Goal: Transaction & Acquisition: Book appointment/travel/reservation

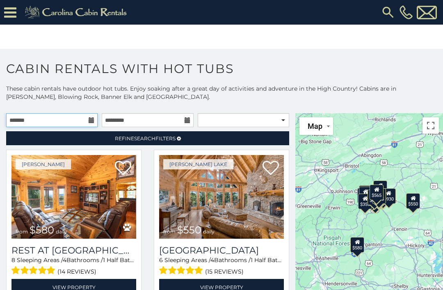
click at [95, 120] on input "text" at bounding box center [51, 120] width 91 height 14
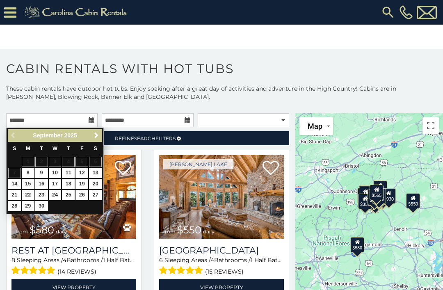
click at [85, 194] on link "26" at bounding box center [81, 195] width 13 height 10
type input "**********"
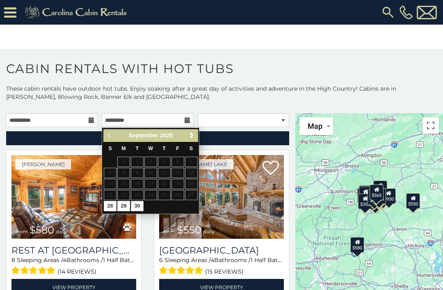
click at [139, 205] on link "30" at bounding box center [137, 206] width 13 height 10
type input "**********"
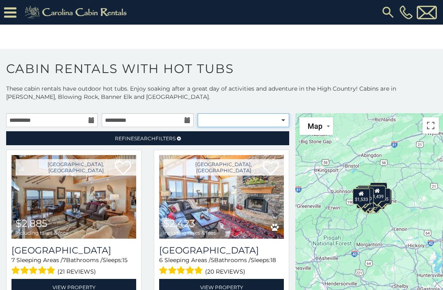
click at [276, 121] on select "**********" at bounding box center [243, 120] width 91 height 14
select select "**********"
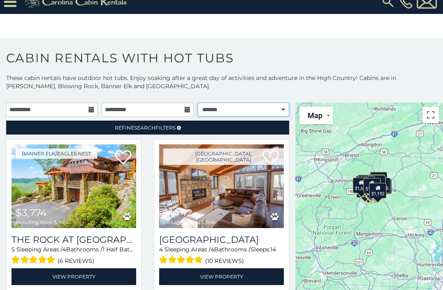
click at [278, 111] on select "**********" at bounding box center [243, 109] width 91 height 14
click at [189, 132] on link "Refine Search Filters" at bounding box center [147, 127] width 283 height 14
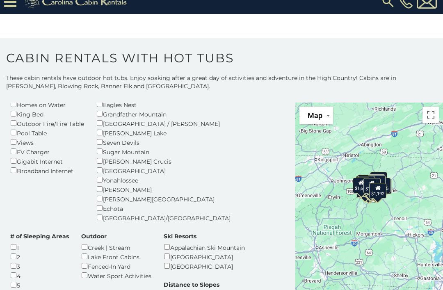
scroll to position [135, 0]
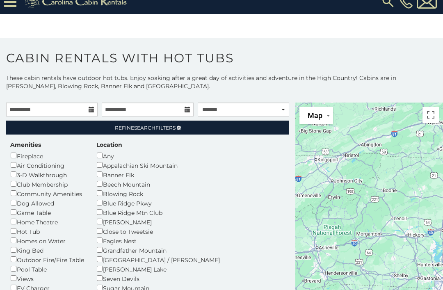
click at [251, 125] on link "Refine Search Filters" at bounding box center [147, 127] width 283 height 14
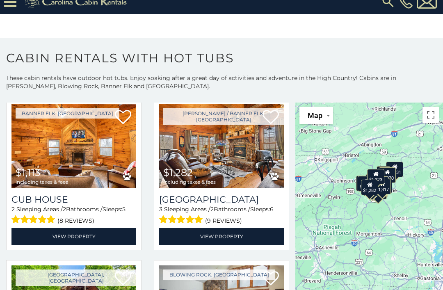
scroll to position [42, 0]
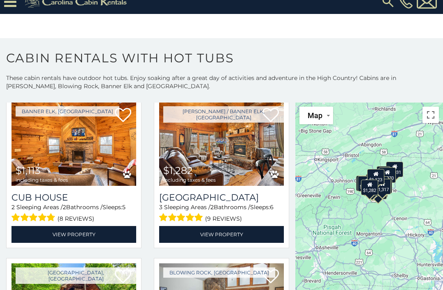
click at [239, 234] on link "View Property" at bounding box center [221, 234] width 125 height 17
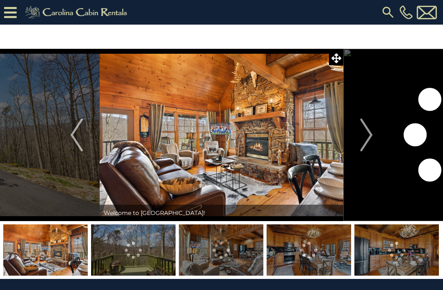
click at [368, 135] on img "Next" at bounding box center [366, 134] width 12 height 33
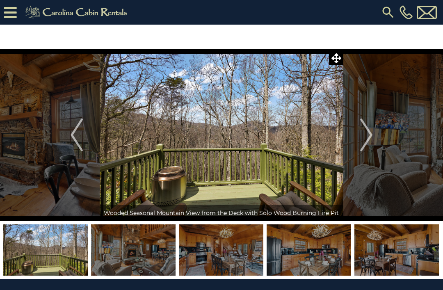
click at [364, 140] on img "Next" at bounding box center [366, 134] width 12 height 33
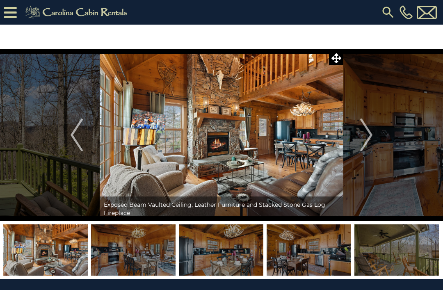
click at [370, 129] on img "Next" at bounding box center [366, 134] width 12 height 33
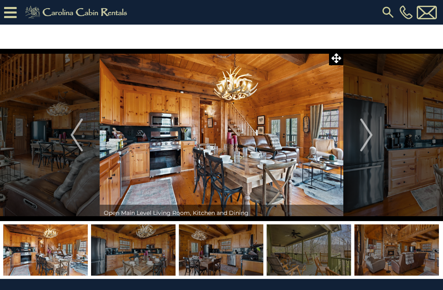
click at [367, 130] on img "Next" at bounding box center [366, 134] width 12 height 33
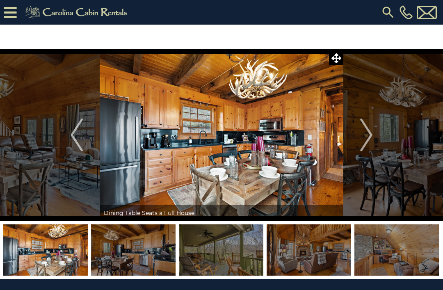
click at [368, 129] on img "Next" at bounding box center [366, 134] width 12 height 33
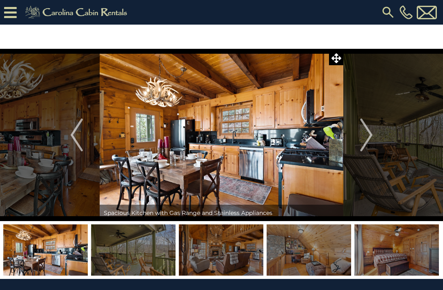
click at [369, 128] on img "Next" at bounding box center [366, 134] width 12 height 33
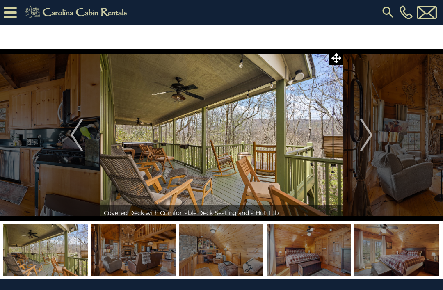
click at [371, 134] on img "Next" at bounding box center [366, 134] width 12 height 33
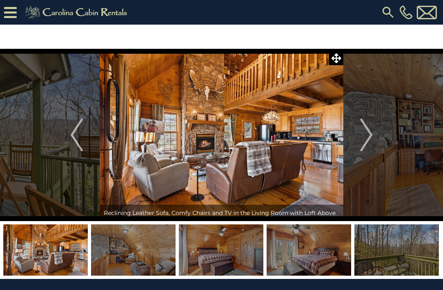
click at [366, 135] on img "Next" at bounding box center [366, 134] width 12 height 33
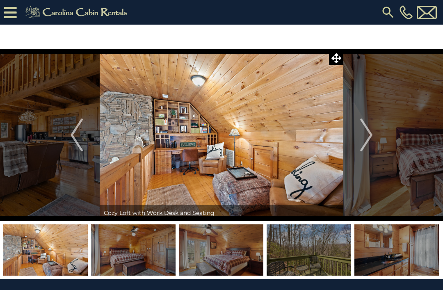
click at [369, 131] on img "Next" at bounding box center [366, 134] width 12 height 33
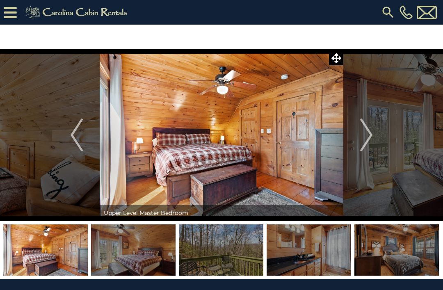
click at [366, 130] on img "Next" at bounding box center [366, 134] width 12 height 33
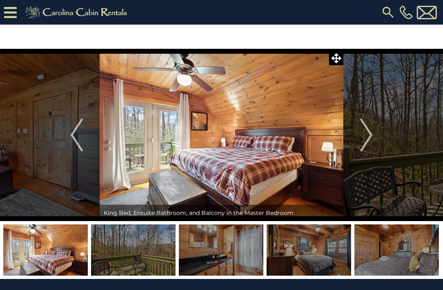
click at [365, 132] on img "Next" at bounding box center [366, 134] width 12 height 33
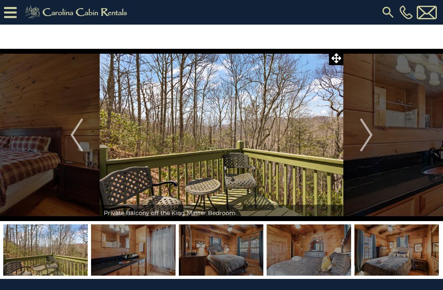
click at [364, 131] on img "Next" at bounding box center [366, 134] width 12 height 33
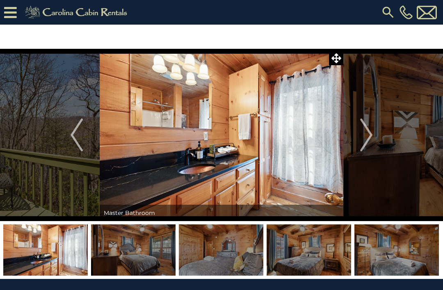
click at [366, 130] on img "Next" at bounding box center [366, 134] width 12 height 33
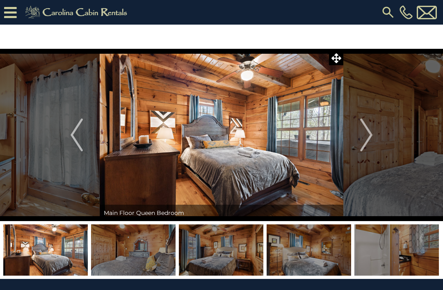
click at [367, 134] on img "Next" at bounding box center [366, 134] width 12 height 33
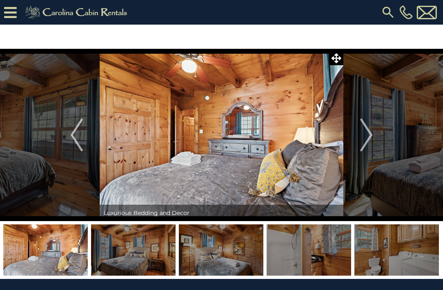
click at [368, 130] on img "Next" at bounding box center [366, 134] width 12 height 33
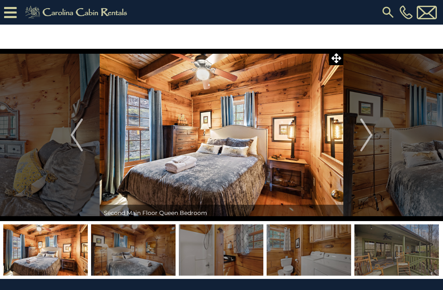
click at [368, 133] on img "Next" at bounding box center [366, 134] width 12 height 33
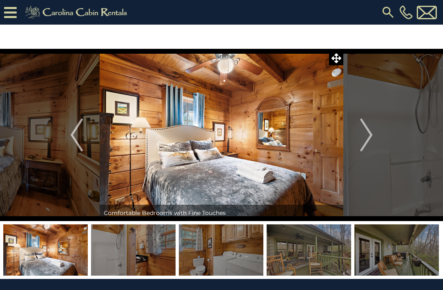
click at [369, 133] on img "Next" at bounding box center [366, 134] width 12 height 33
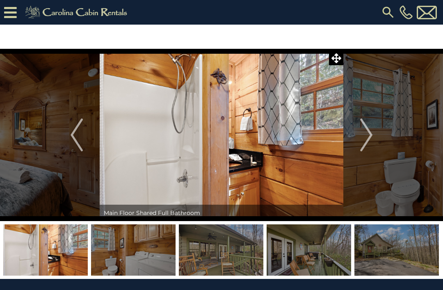
click at [369, 133] on img "Next" at bounding box center [366, 134] width 12 height 33
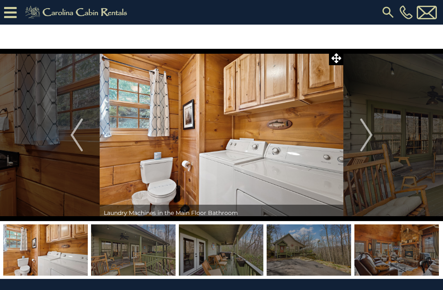
click at [366, 137] on img "Next" at bounding box center [366, 134] width 12 height 33
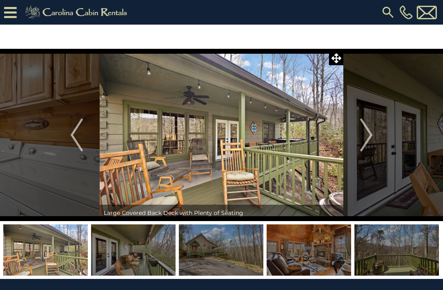
click at [363, 133] on img "Next" at bounding box center [366, 134] width 12 height 33
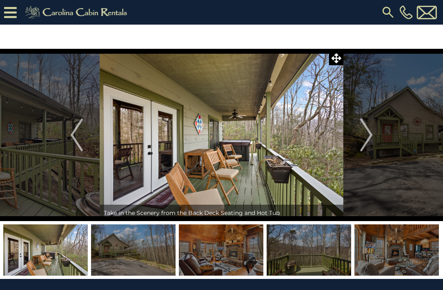
click at [366, 135] on img "Next" at bounding box center [366, 134] width 12 height 33
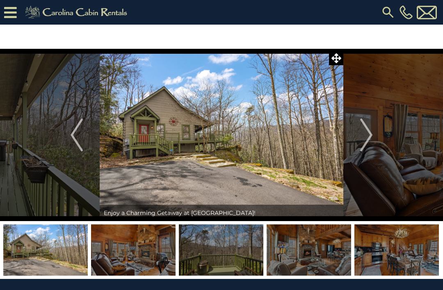
click at [366, 139] on img "Next" at bounding box center [366, 134] width 12 height 33
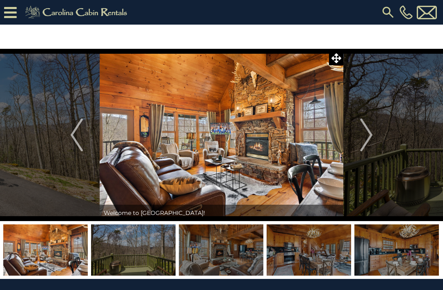
click at [363, 138] on img "Next" at bounding box center [366, 134] width 12 height 33
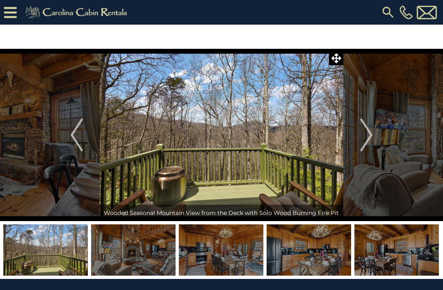
click at [367, 139] on img "Next" at bounding box center [366, 134] width 12 height 33
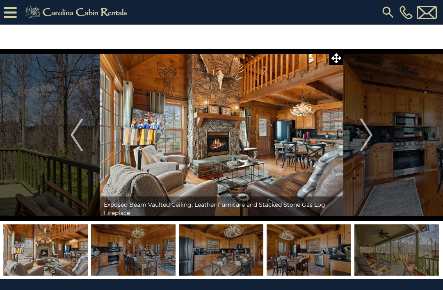
click at [359, 140] on button "Next" at bounding box center [366, 135] width 46 height 172
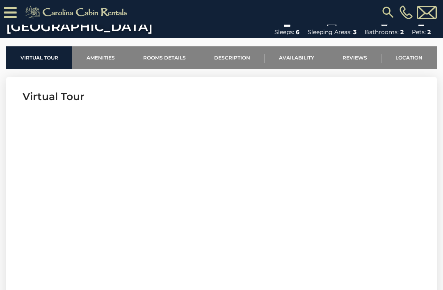
scroll to position [250, 0]
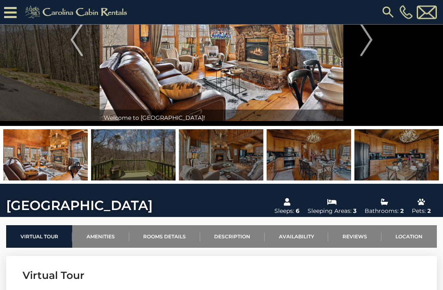
scroll to position [70, 0]
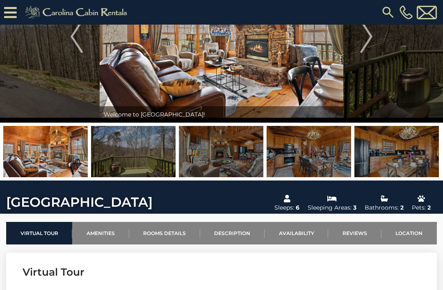
click at [102, 230] on link "Amenities" at bounding box center [100, 233] width 57 height 23
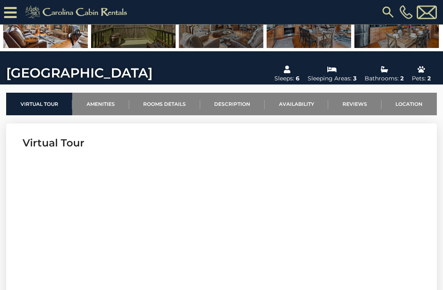
scroll to position [191, 0]
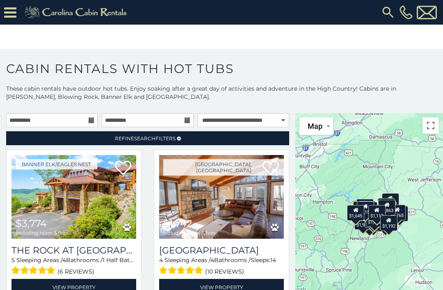
click at [170, 140] on span "Refine Search Filters" at bounding box center [145, 138] width 61 height 6
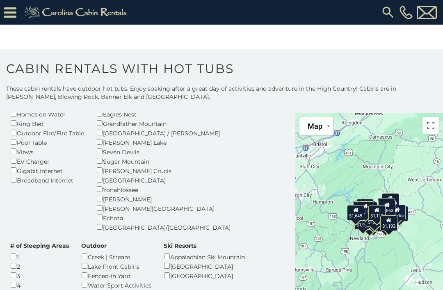
scroll to position [142, 0]
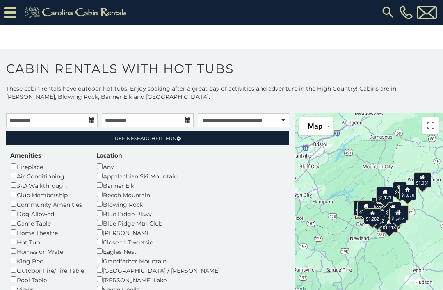
click at [221, 132] on link "Refine Search Filters" at bounding box center [147, 138] width 283 height 14
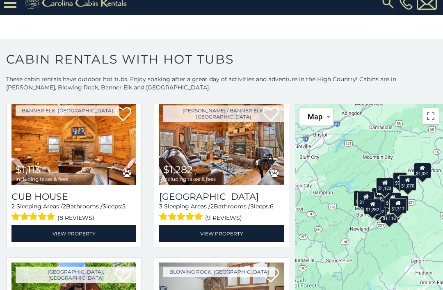
scroll to position [44, 0]
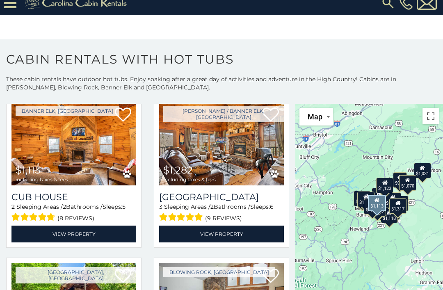
click at [108, 160] on img at bounding box center [73, 144] width 125 height 84
click at [104, 225] on link "View Property" at bounding box center [73, 233] width 125 height 17
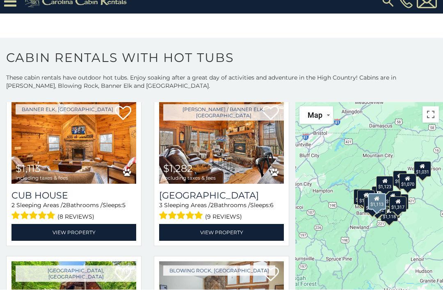
click at [72, 224] on link "View Property" at bounding box center [73, 232] width 125 height 17
click at [98, 224] on link "View Property" at bounding box center [73, 232] width 125 height 17
click at [95, 224] on link "View Property" at bounding box center [73, 232] width 125 height 17
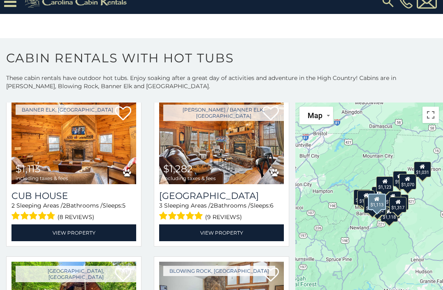
click at [101, 111] on img at bounding box center [73, 142] width 125 height 84
click at [83, 229] on link "View Property" at bounding box center [73, 232] width 125 height 17
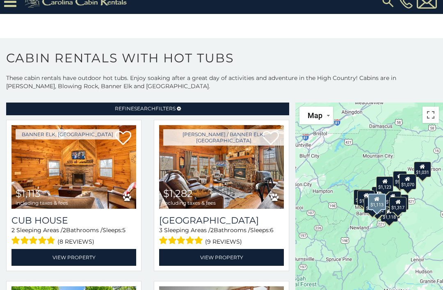
click at [68, 249] on link "View Property" at bounding box center [73, 257] width 125 height 17
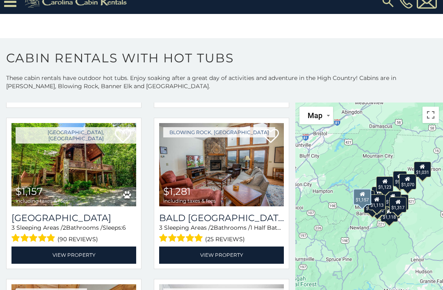
click at [65, 127] on link "Beech Mountain, NC" at bounding box center [76, 135] width 120 height 16
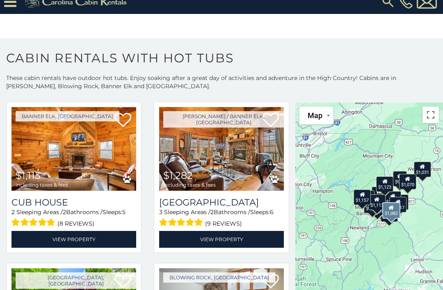
scroll to position [27, 0]
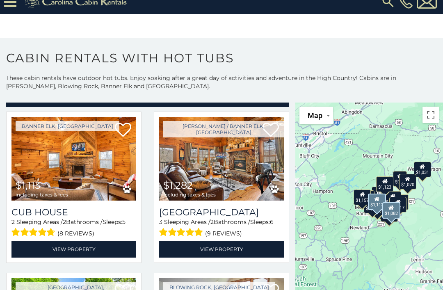
click at [90, 241] on link "View Property" at bounding box center [73, 249] width 125 height 17
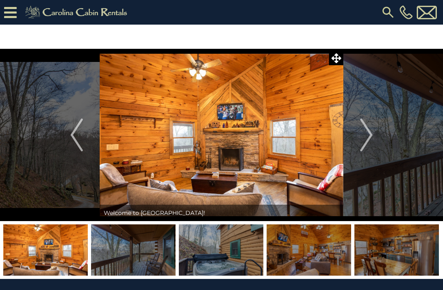
click at [364, 137] on img "Next" at bounding box center [366, 134] width 12 height 33
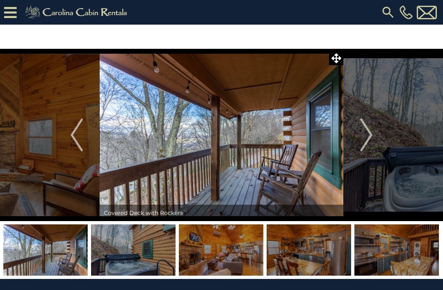
click at [364, 135] on img "Next" at bounding box center [366, 134] width 12 height 33
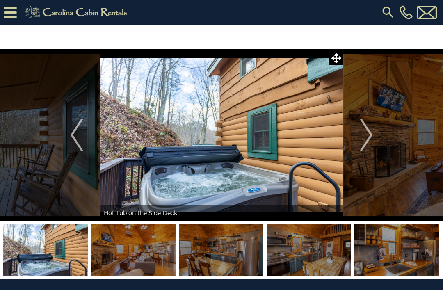
click at [361, 136] on img "Next" at bounding box center [366, 134] width 12 height 33
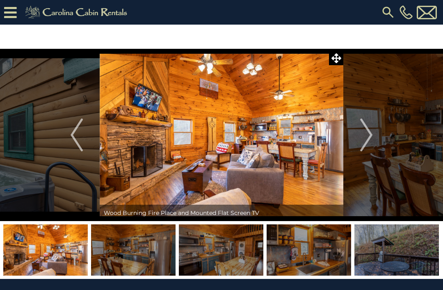
click at [365, 132] on img "Next" at bounding box center [366, 134] width 12 height 33
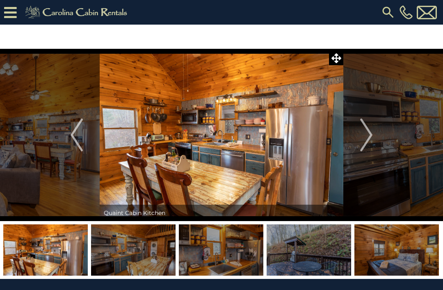
click at [361, 135] on img "Next" at bounding box center [366, 134] width 12 height 33
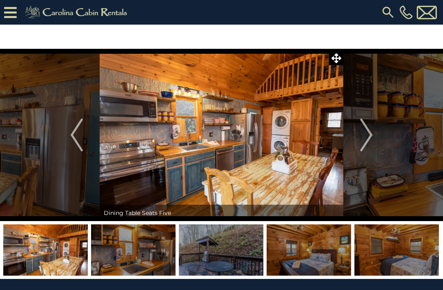
click at [363, 129] on img "Next" at bounding box center [366, 134] width 12 height 33
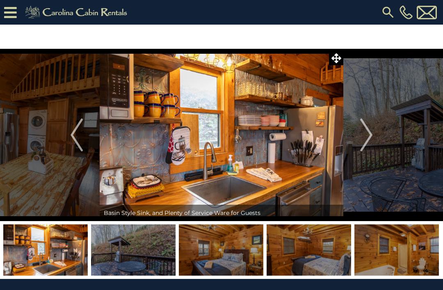
click at [365, 131] on img "Next" at bounding box center [366, 134] width 12 height 33
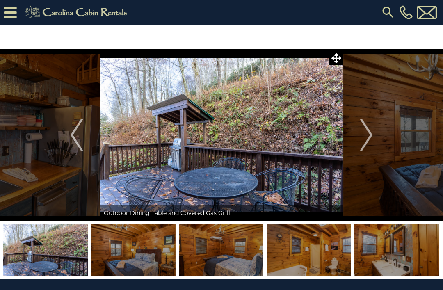
click at [362, 130] on img "Next" at bounding box center [366, 134] width 12 height 33
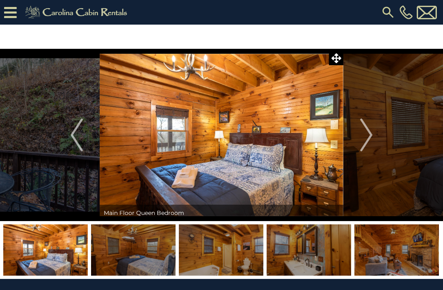
click at [362, 135] on img "Next" at bounding box center [366, 134] width 12 height 33
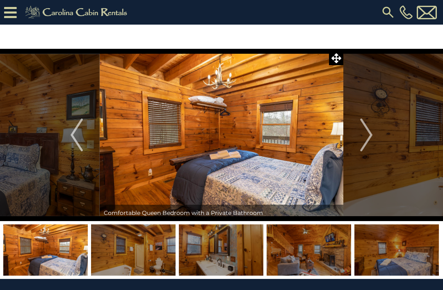
click at [364, 132] on img "Next" at bounding box center [366, 134] width 12 height 33
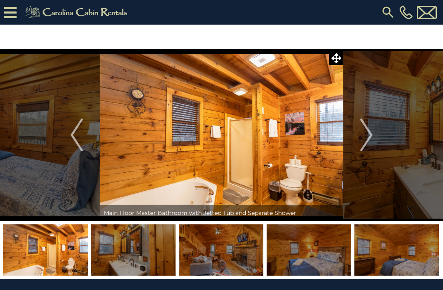
click at [365, 136] on img "Next" at bounding box center [366, 134] width 12 height 33
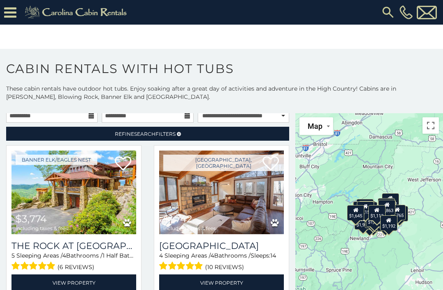
scroll to position [20, 0]
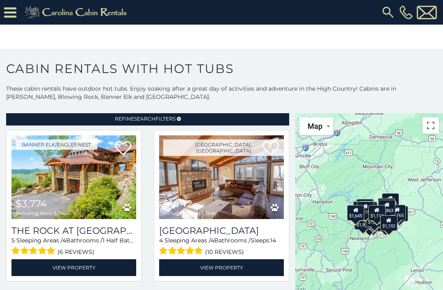
click at [204, 114] on link "Refine Search Filters" at bounding box center [147, 118] width 283 height 14
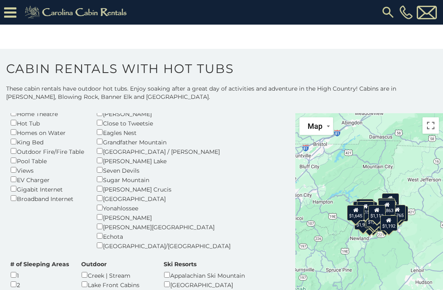
scroll to position [118, 0]
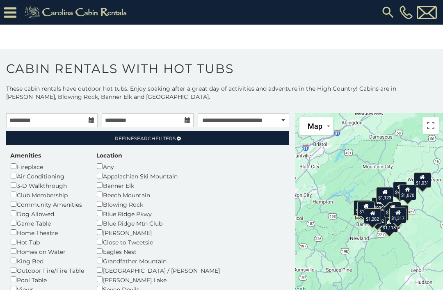
click at [236, 135] on link "Refine Search Filters" at bounding box center [147, 138] width 283 height 14
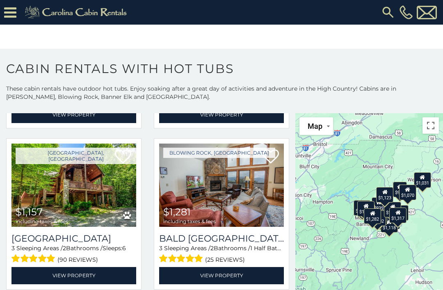
scroll to position [177, 0]
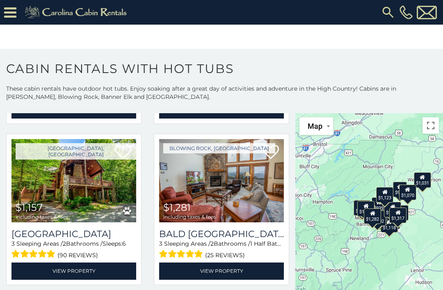
click at [76, 268] on link "View Property" at bounding box center [73, 270] width 125 height 17
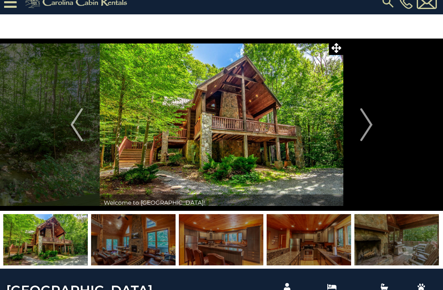
scroll to position [11, 0]
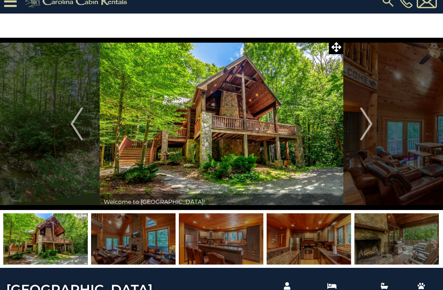
click at [366, 126] on img "Next" at bounding box center [366, 123] width 12 height 33
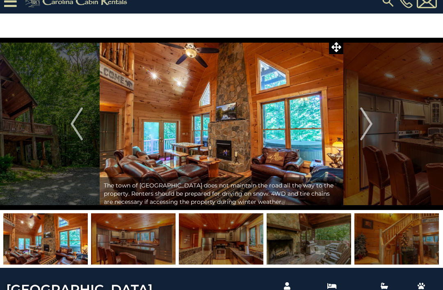
click at [368, 122] on img "Next" at bounding box center [366, 123] width 12 height 33
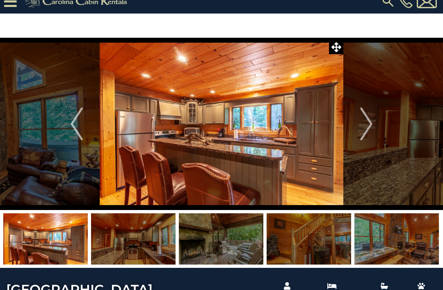
click at [366, 125] on img "Next" at bounding box center [366, 123] width 12 height 33
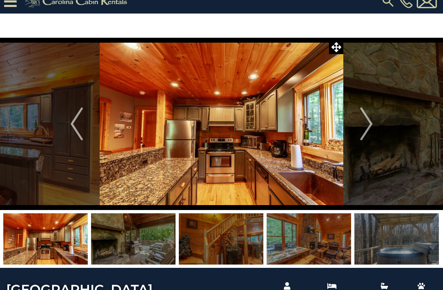
click at [365, 125] on img "Next" at bounding box center [366, 123] width 12 height 33
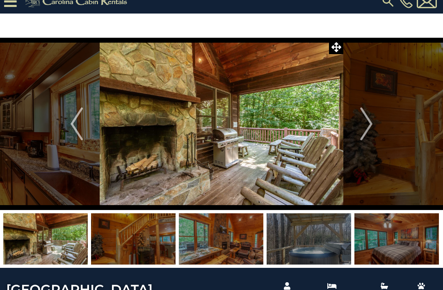
click at [366, 123] on img "Next" at bounding box center [366, 123] width 12 height 33
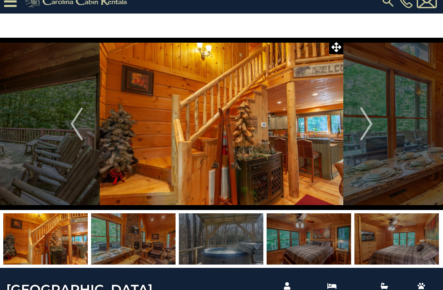
click at [368, 123] on img "Next" at bounding box center [366, 123] width 12 height 33
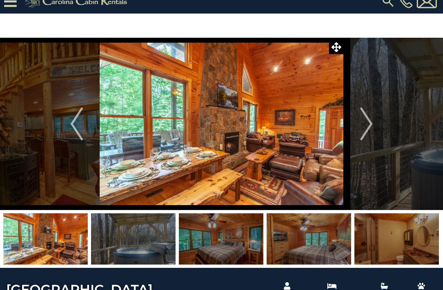
click at [363, 120] on img "Next" at bounding box center [366, 123] width 12 height 33
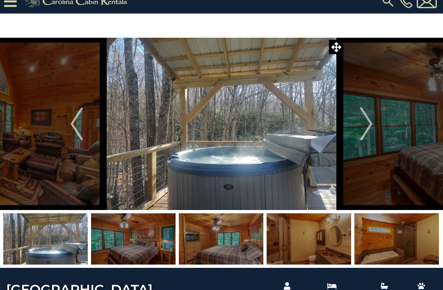
click at [366, 123] on img "Next" at bounding box center [366, 123] width 12 height 33
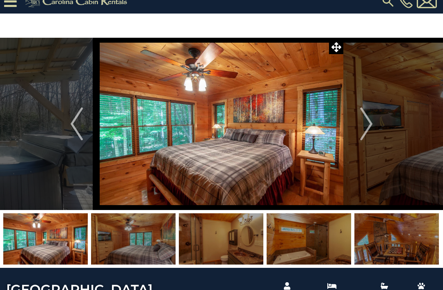
click at [363, 118] on img "Next" at bounding box center [366, 123] width 12 height 33
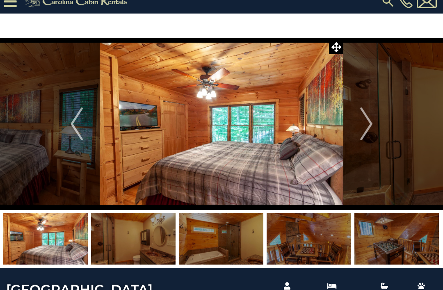
click at [362, 124] on img "Next" at bounding box center [366, 123] width 12 height 33
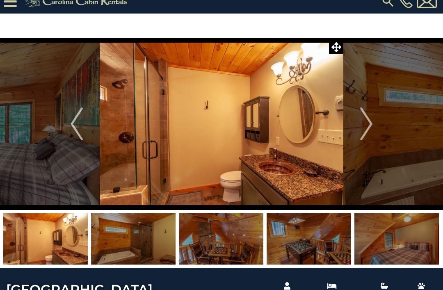
click at [363, 119] on img "Next" at bounding box center [366, 123] width 12 height 33
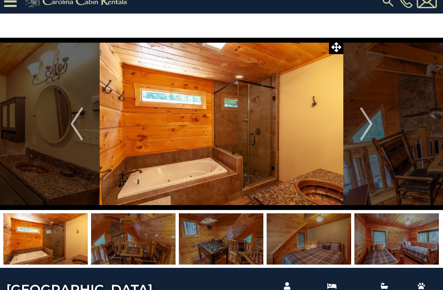
click at [362, 125] on img "Next" at bounding box center [366, 123] width 12 height 33
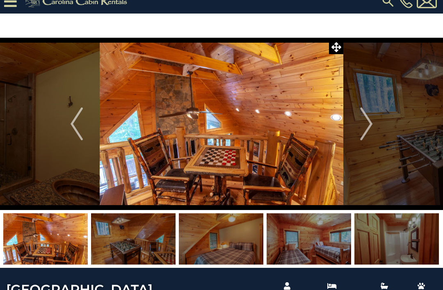
click at [364, 121] on img "Next" at bounding box center [366, 123] width 12 height 33
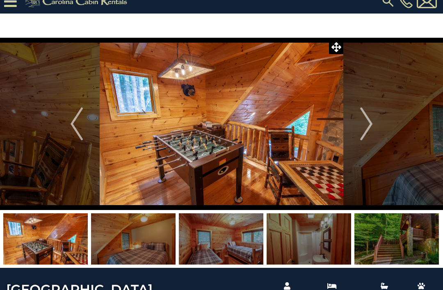
click at [365, 120] on img "Next" at bounding box center [366, 123] width 12 height 33
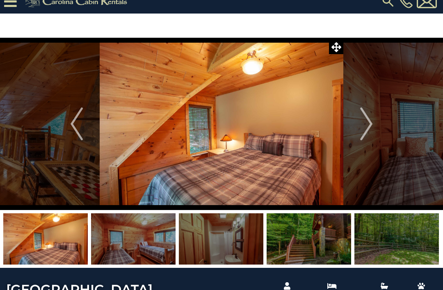
click at [367, 123] on img "Next" at bounding box center [366, 123] width 12 height 33
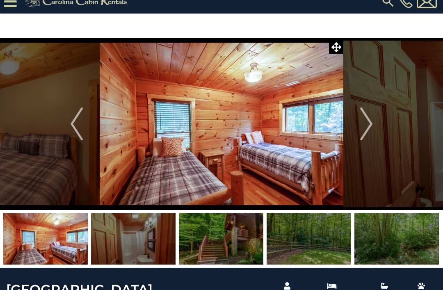
click at [363, 129] on img "Next" at bounding box center [366, 123] width 12 height 33
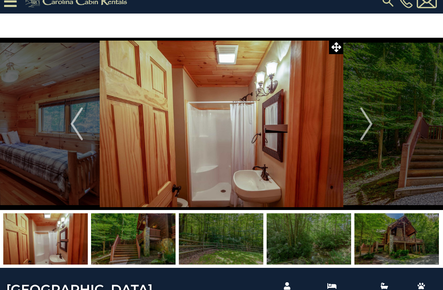
click at [366, 124] on img "Next" at bounding box center [366, 123] width 12 height 33
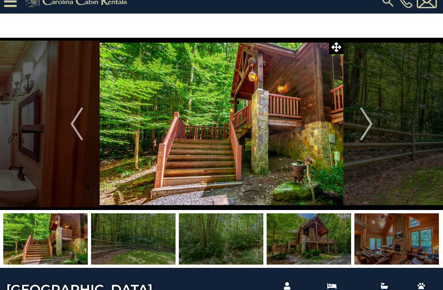
click at [366, 123] on img "Next" at bounding box center [366, 123] width 12 height 33
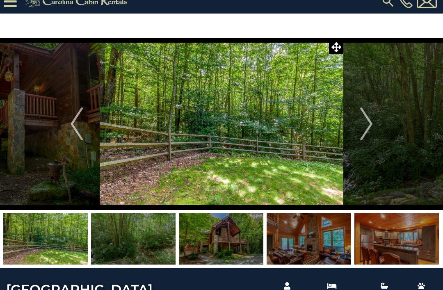
click at [360, 129] on img "Next" at bounding box center [366, 123] width 12 height 33
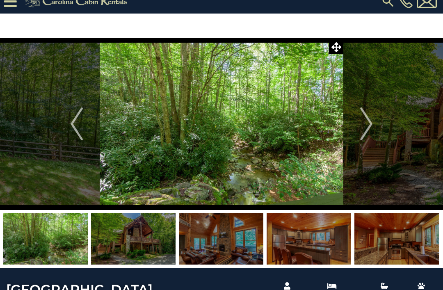
click at [363, 125] on img "Next" at bounding box center [366, 123] width 12 height 33
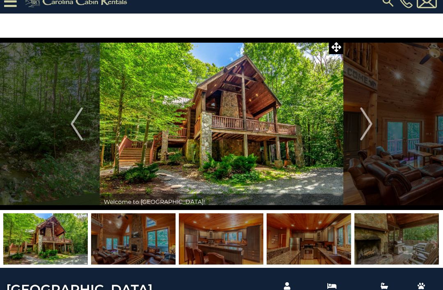
click at [364, 128] on img "Next" at bounding box center [366, 123] width 12 height 33
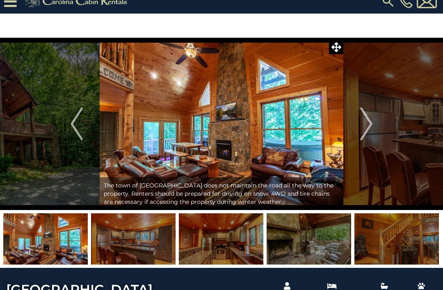
click at [369, 125] on img "Next" at bounding box center [366, 123] width 12 height 33
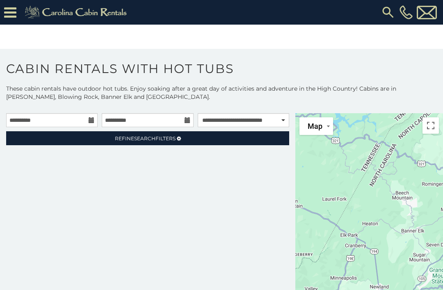
click at [209, 138] on link "Refine Search Filters" at bounding box center [147, 138] width 283 height 14
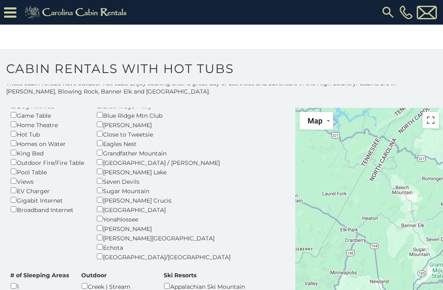
scroll to position [3, 0]
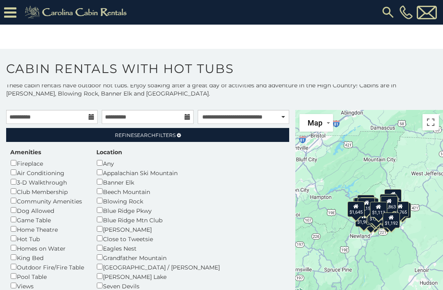
click at [234, 133] on link "Refine Search Filters" at bounding box center [147, 135] width 283 height 14
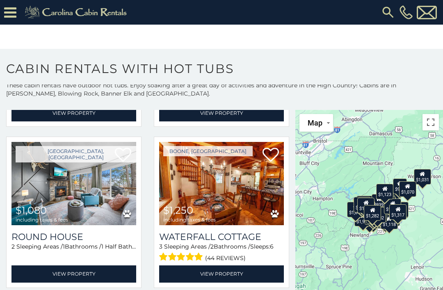
scroll to position [1134, 0]
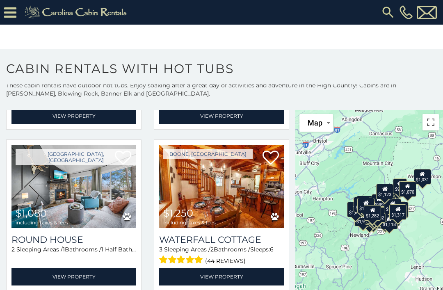
click at [214, 282] on link "View Property" at bounding box center [221, 276] width 125 height 17
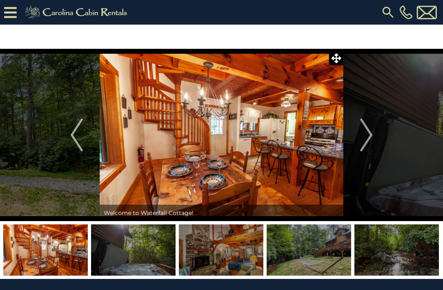
click at [366, 134] on img "Next" at bounding box center [366, 134] width 12 height 33
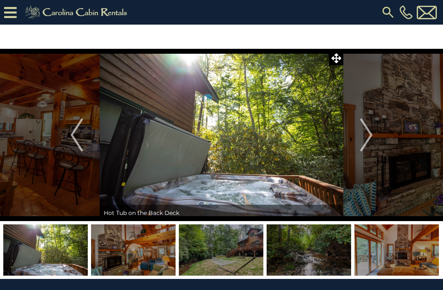
click at [370, 133] on img "Next" at bounding box center [366, 134] width 12 height 33
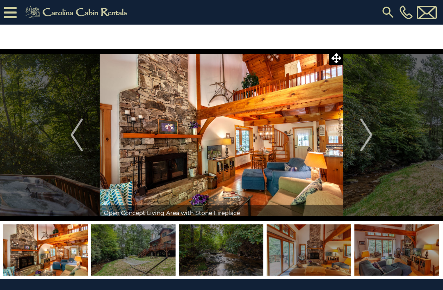
click at [367, 131] on img "Next" at bounding box center [366, 134] width 12 height 33
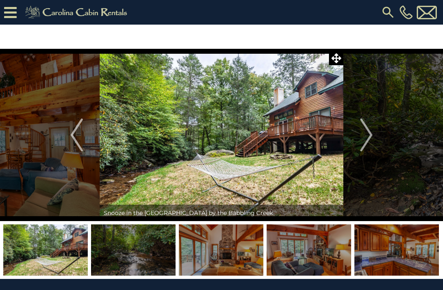
click at [365, 130] on img "Next" at bounding box center [366, 134] width 12 height 33
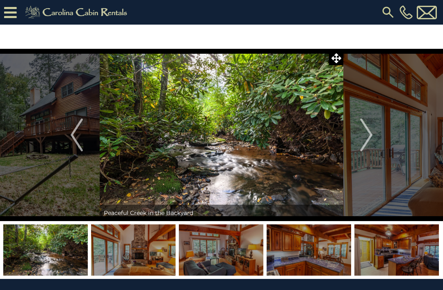
click at [368, 132] on img "Next" at bounding box center [366, 134] width 12 height 33
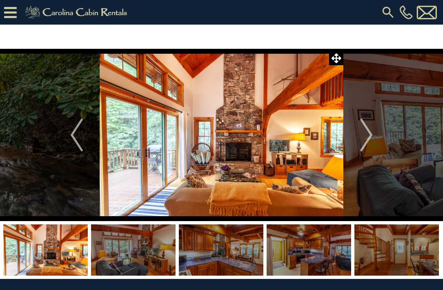
click at [368, 132] on img "Next" at bounding box center [366, 134] width 12 height 33
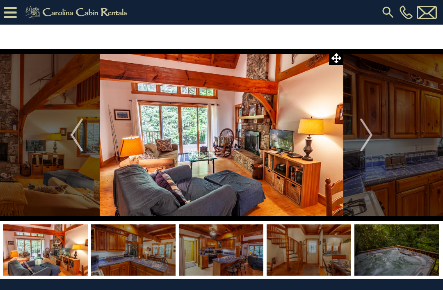
click at [370, 136] on img "Next" at bounding box center [366, 134] width 12 height 33
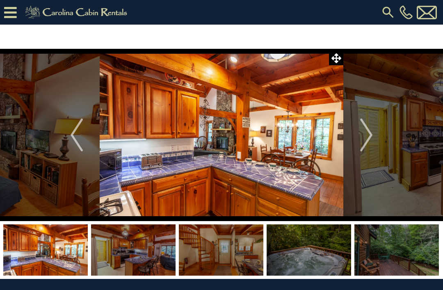
click at [362, 136] on img "Next" at bounding box center [366, 134] width 12 height 33
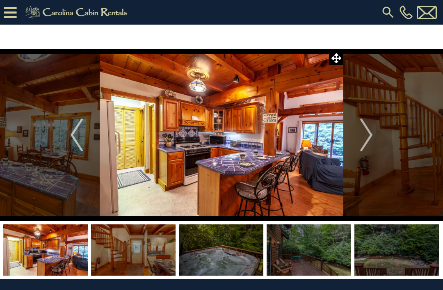
click at [367, 134] on img "Next" at bounding box center [366, 134] width 12 height 33
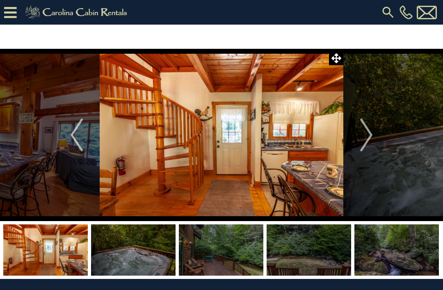
click at [365, 136] on img "Next" at bounding box center [366, 134] width 12 height 33
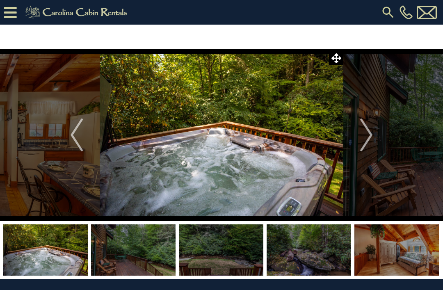
click at [363, 134] on img "Next" at bounding box center [366, 134] width 12 height 33
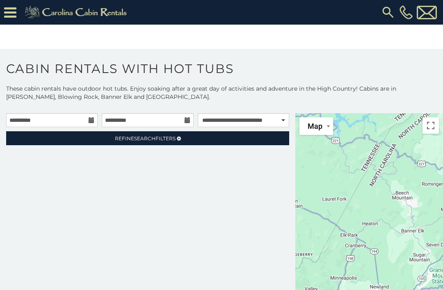
click at [184, 136] on link "Refine Search Filters" at bounding box center [147, 138] width 283 height 14
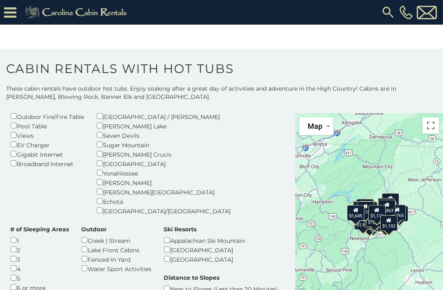
scroll to position [151, 0]
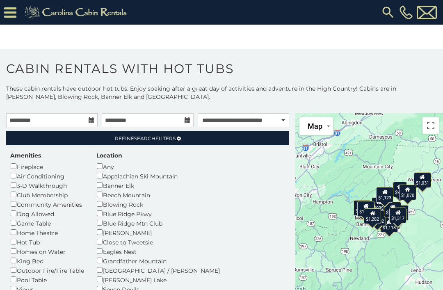
click at [227, 136] on link "Refine Search Filters" at bounding box center [147, 138] width 283 height 14
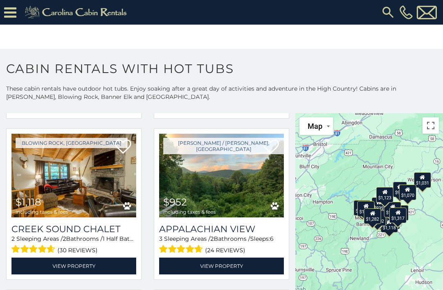
scroll to position [665, 0]
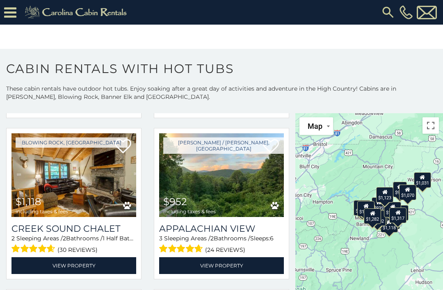
click at [201, 266] on link "View Property" at bounding box center [221, 265] width 125 height 17
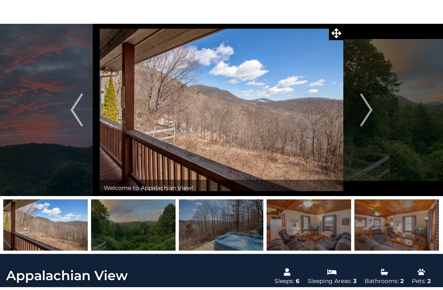
scroll to position [28, 0]
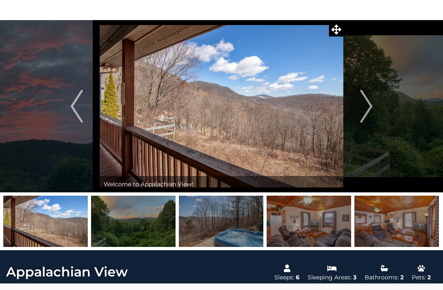
click at [360, 115] on img "Next" at bounding box center [366, 106] width 12 height 33
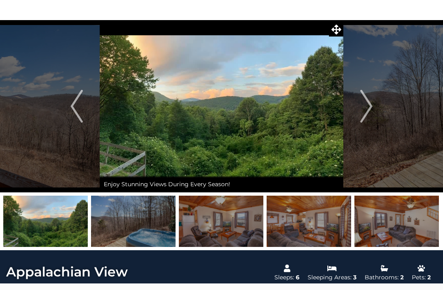
click at [377, 105] on button "Next" at bounding box center [366, 106] width 46 height 172
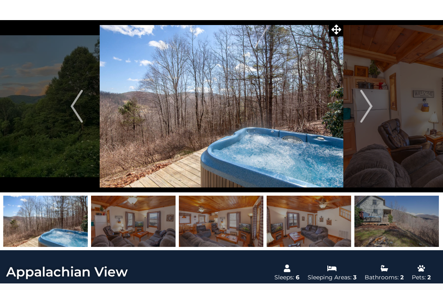
click at [368, 105] on img "Next" at bounding box center [366, 106] width 12 height 33
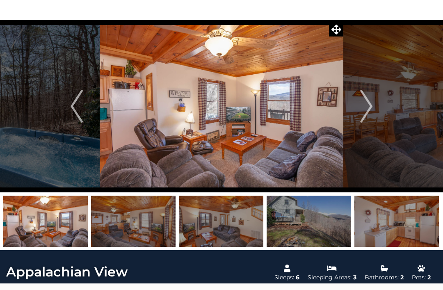
click at [371, 106] on img "Next" at bounding box center [366, 106] width 12 height 33
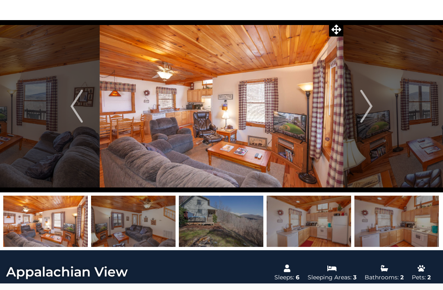
click at [369, 103] on img "Next" at bounding box center [366, 106] width 12 height 33
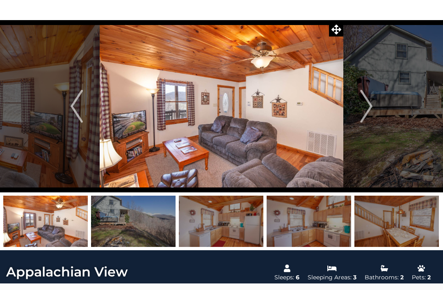
click at [369, 102] on img "Next" at bounding box center [366, 106] width 12 height 33
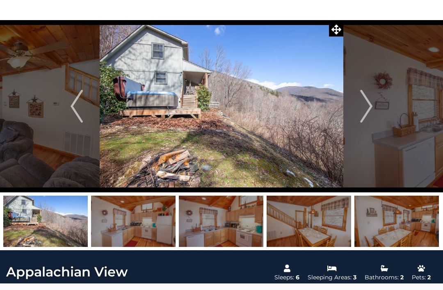
click at [370, 101] on img "Next" at bounding box center [366, 106] width 12 height 33
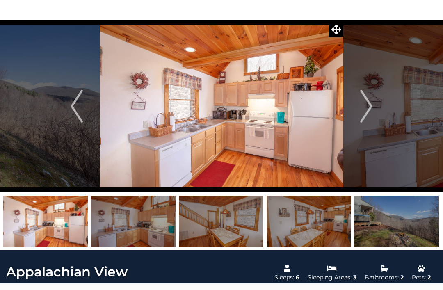
click at [370, 104] on img "Next" at bounding box center [366, 106] width 12 height 33
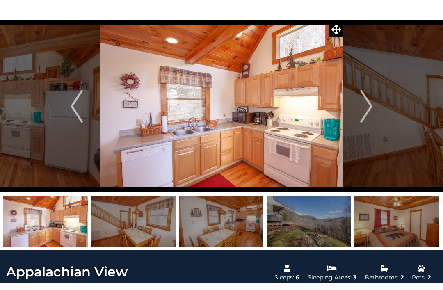
click at [366, 105] on img "Next" at bounding box center [366, 106] width 12 height 33
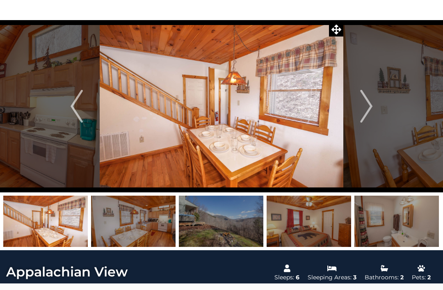
click at [368, 104] on img "Next" at bounding box center [366, 106] width 12 height 33
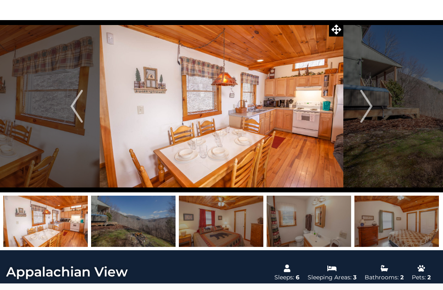
click at [363, 106] on img "Next" at bounding box center [366, 106] width 12 height 33
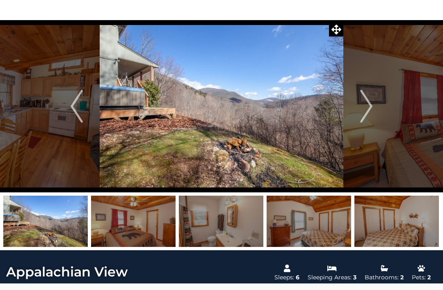
click at [366, 115] on img "Next" at bounding box center [366, 106] width 12 height 33
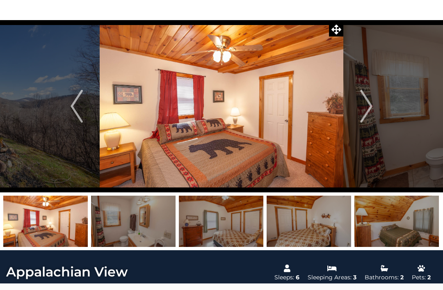
click at [368, 112] on img "Next" at bounding box center [366, 106] width 12 height 33
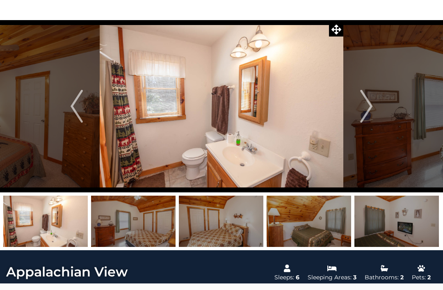
click at [369, 107] on img "Next" at bounding box center [366, 106] width 12 height 33
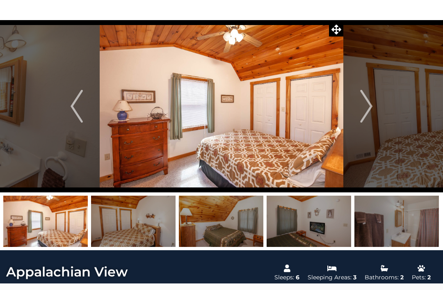
click at [369, 109] on img "Next" at bounding box center [366, 106] width 12 height 33
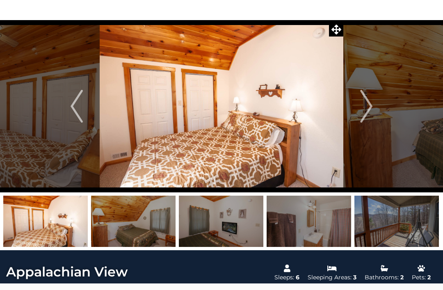
click at [367, 108] on img "Next" at bounding box center [366, 106] width 12 height 33
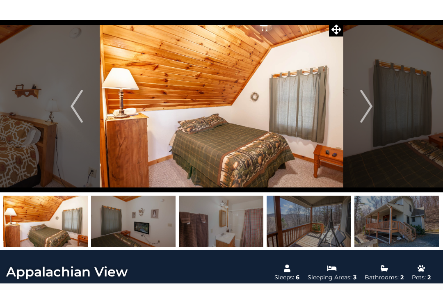
click at [365, 111] on img "Next" at bounding box center [366, 106] width 12 height 33
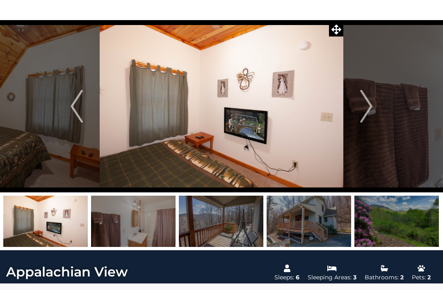
click at [366, 112] on img "Next" at bounding box center [366, 106] width 12 height 33
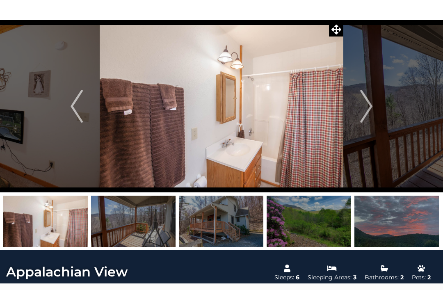
click at [367, 112] on img "Next" at bounding box center [366, 106] width 12 height 33
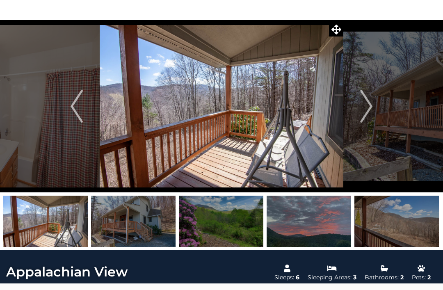
click at [367, 115] on img "Next" at bounding box center [366, 106] width 12 height 33
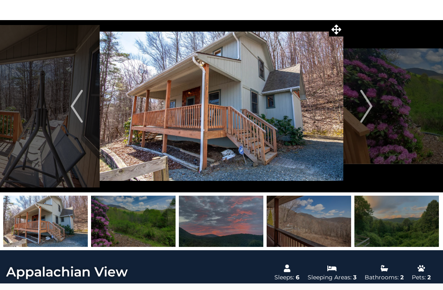
click at [368, 111] on img "Next" at bounding box center [366, 106] width 12 height 33
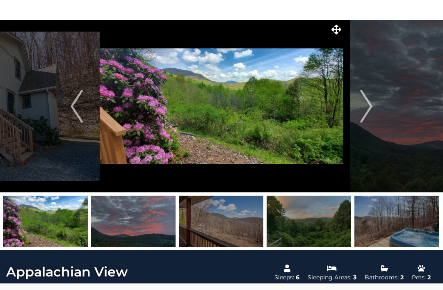
click at [369, 112] on img "Next" at bounding box center [366, 106] width 12 height 33
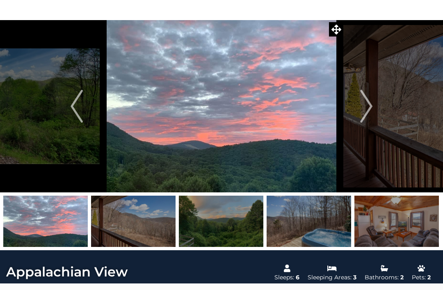
click at [370, 116] on img "Next" at bounding box center [366, 106] width 12 height 33
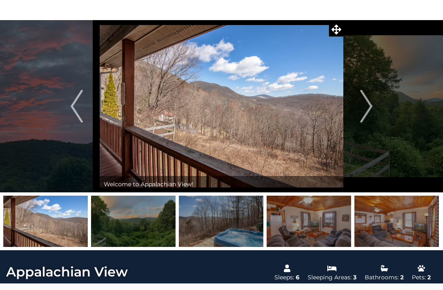
click at [371, 112] on img "Next" at bounding box center [366, 106] width 12 height 33
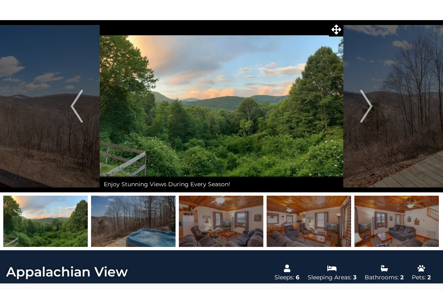
click at [368, 111] on img "Next" at bounding box center [366, 106] width 12 height 33
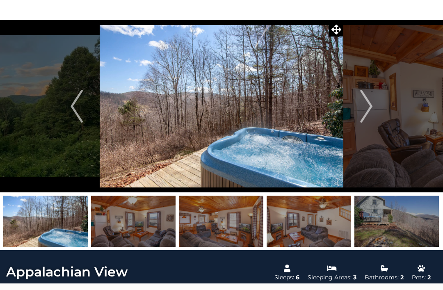
click at [367, 118] on img "Next" at bounding box center [366, 106] width 12 height 33
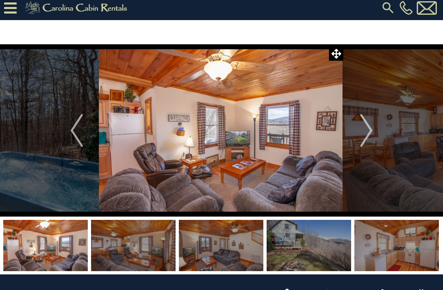
scroll to position [0, 0]
